Goal: Transaction & Acquisition: Purchase product/service

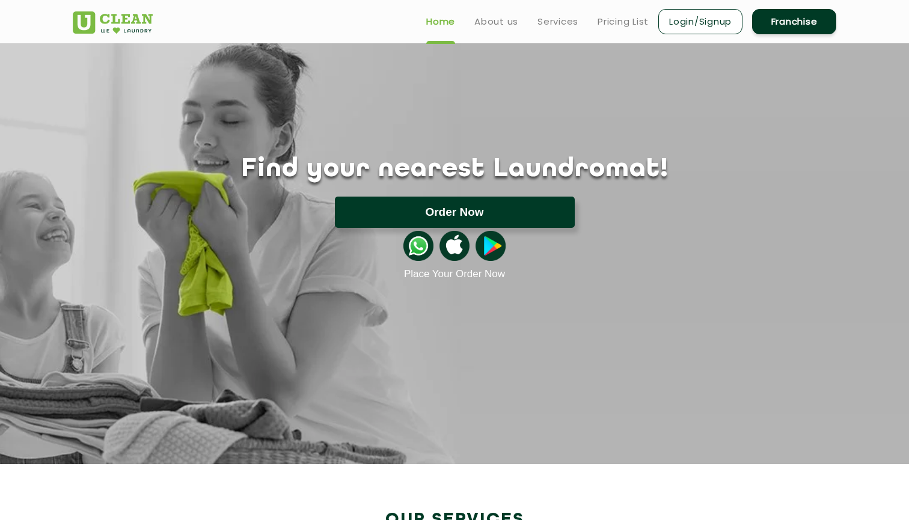
click at [466, 211] on button "Order Now" at bounding box center [455, 212] width 240 height 31
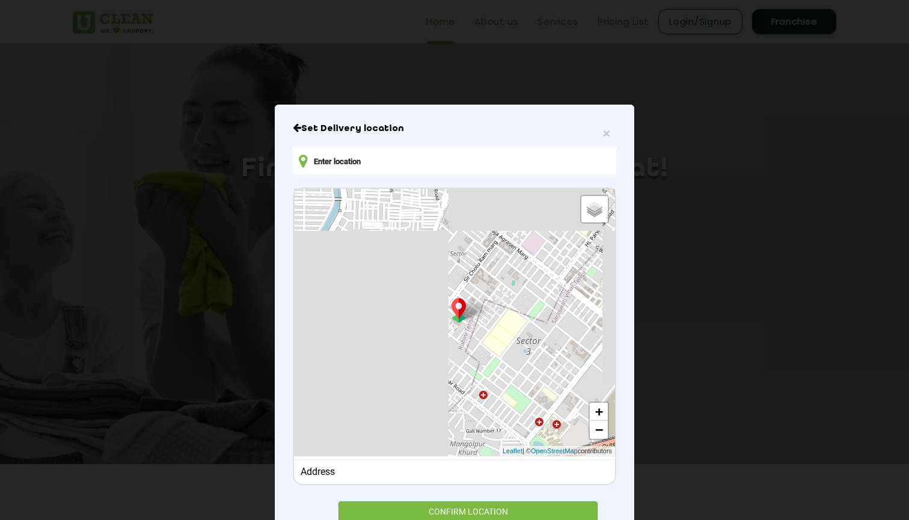
click at [394, 159] on input "text" at bounding box center [455, 160] width 324 height 27
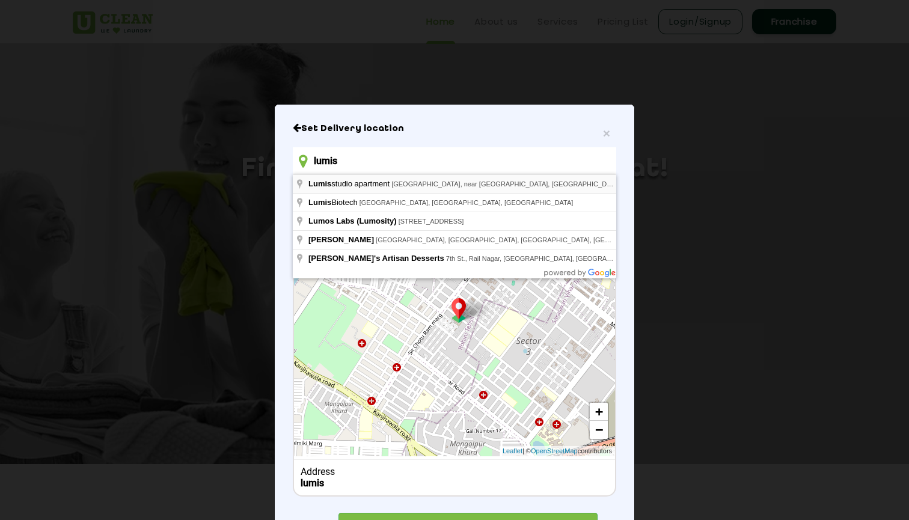
type input "[GEOGRAPHIC_DATA], [GEOGRAPHIC_DATA], near [GEOGRAPHIC_DATA], [GEOGRAPHIC_DATA]…"
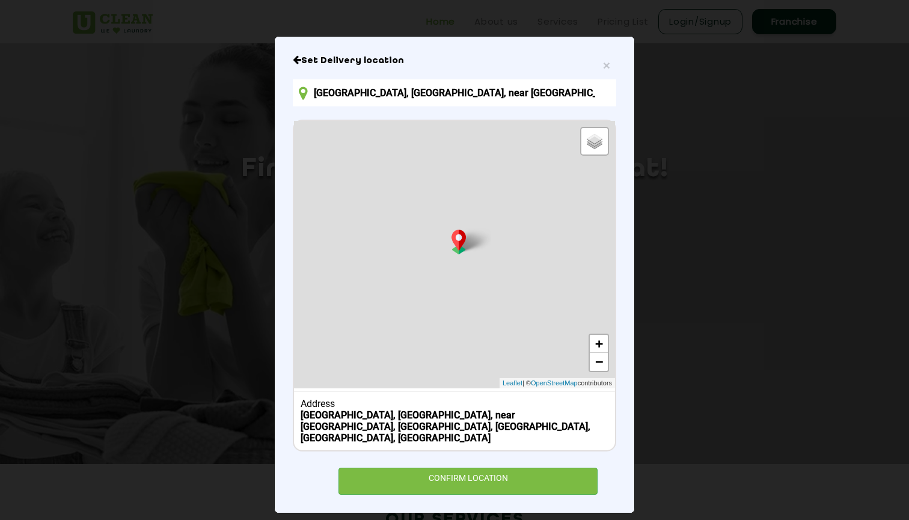
scroll to position [67, 0]
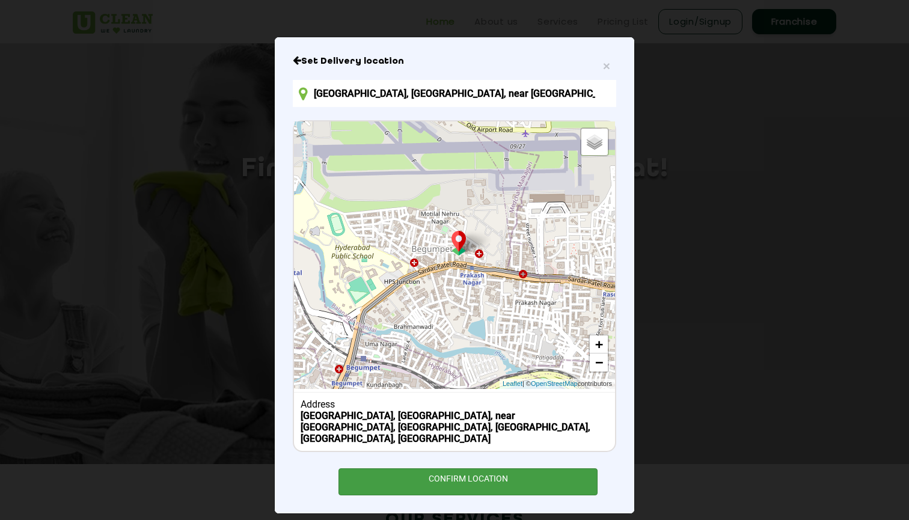
click at [442, 468] on div "CONFIRM LOCATION" at bounding box center [468, 481] width 259 height 27
